Goal: Information Seeking & Learning: Learn about a topic

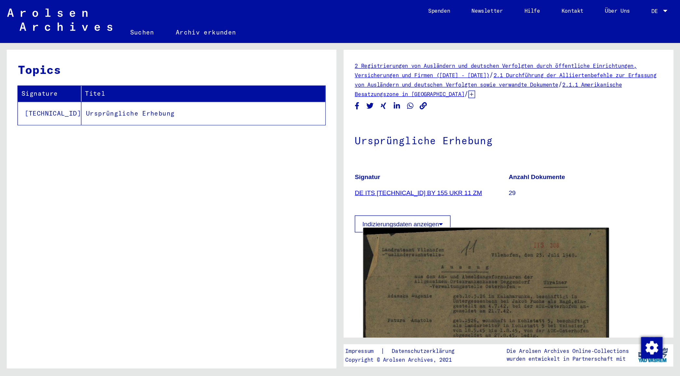
scroll to position [148, 0]
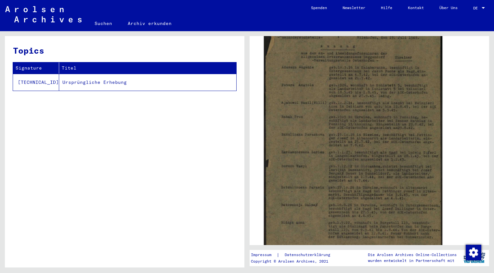
click at [330, 143] on img at bounding box center [353, 142] width 179 height 248
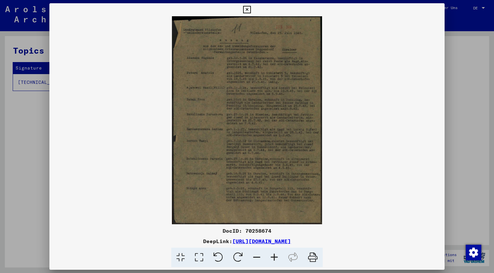
click at [283, 250] on icon at bounding box center [293, 258] width 20 height 20
click at [277, 255] on icon at bounding box center [275, 258] width 18 height 20
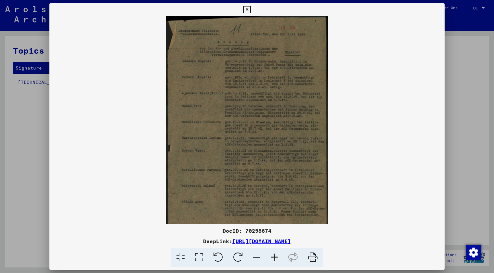
click at [277, 255] on icon at bounding box center [275, 258] width 18 height 20
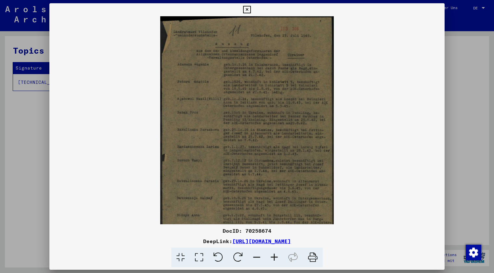
click at [277, 255] on icon at bounding box center [275, 258] width 18 height 20
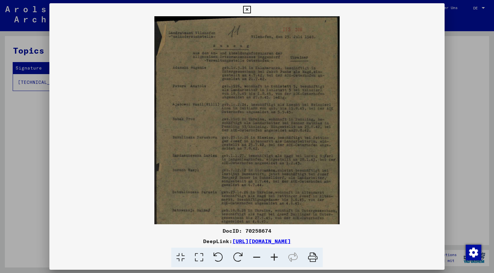
click at [277, 255] on icon at bounding box center [275, 258] width 18 height 20
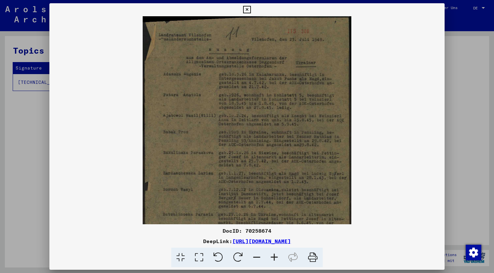
click at [277, 255] on icon at bounding box center [275, 258] width 18 height 20
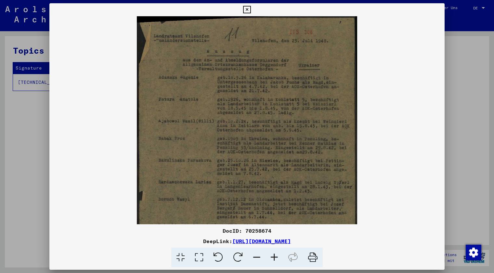
click at [277, 255] on icon at bounding box center [275, 258] width 18 height 20
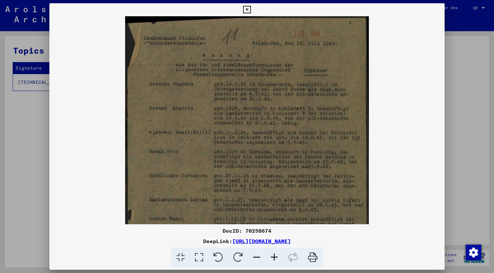
click at [277, 255] on icon at bounding box center [275, 258] width 18 height 20
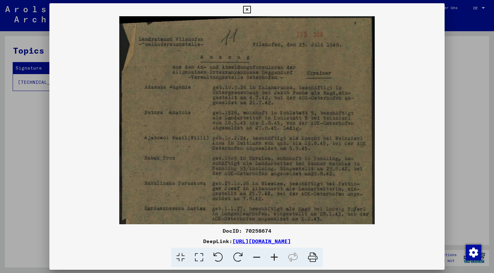
click at [273, 251] on icon at bounding box center [275, 258] width 18 height 20
click at [259, 228] on div "DocID: 70258674" at bounding box center [246, 231] width 395 height 8
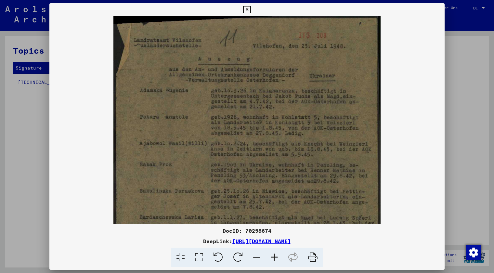
click at [245, 6] on icon at bounding box center [246, 10] width 7 height 8
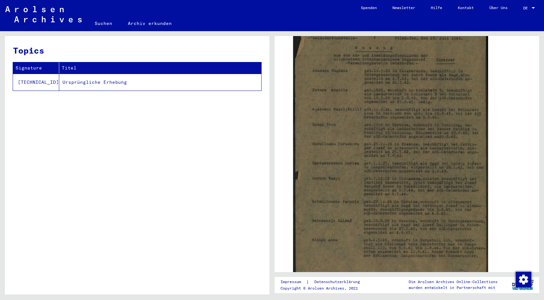
scroll to position [148, 0]
